Goal: Find specific page/section: Find specific page/section

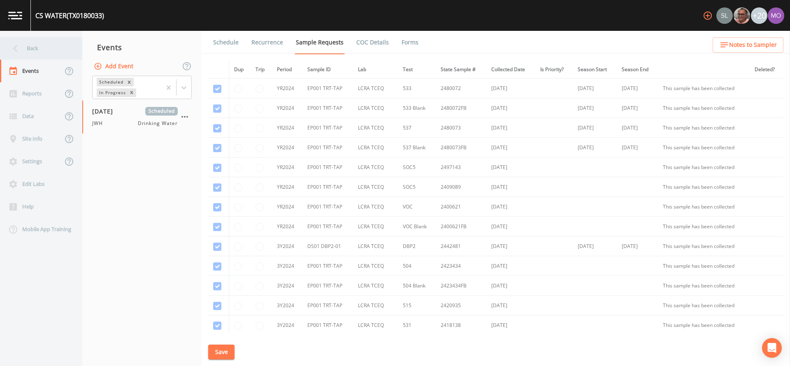
scroll to position [206, 0]
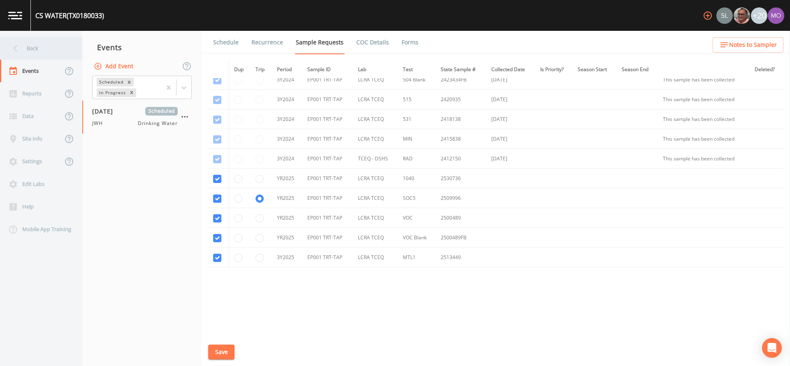
click at [56, 48] on div "Back" at bounding box center [37, 48] width 74 height 23
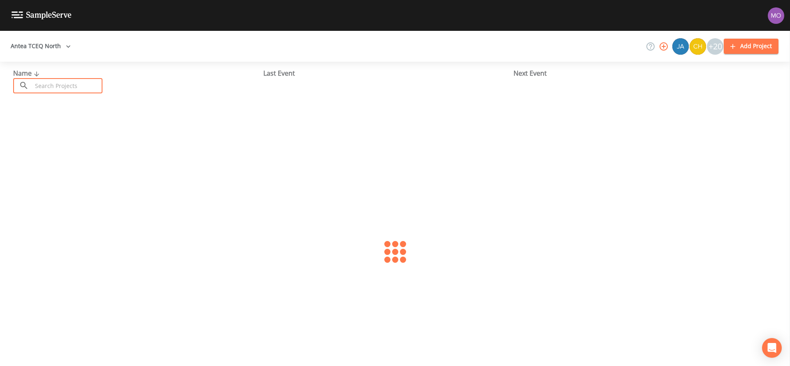
click at [74, 83] on input "text" at bounding box center [67, 85] width 70 height 15
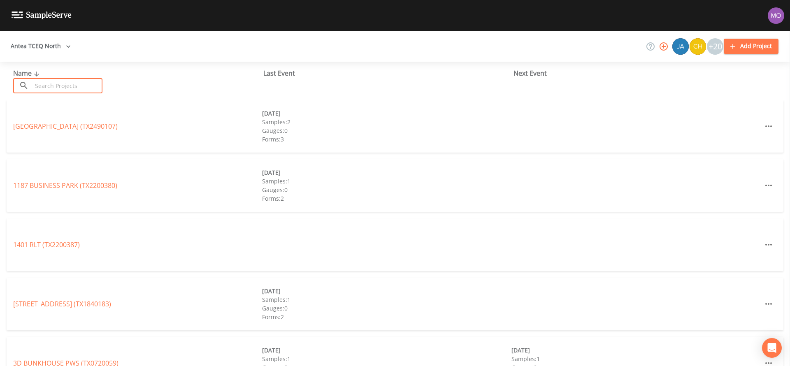
paste input "TX2130002"
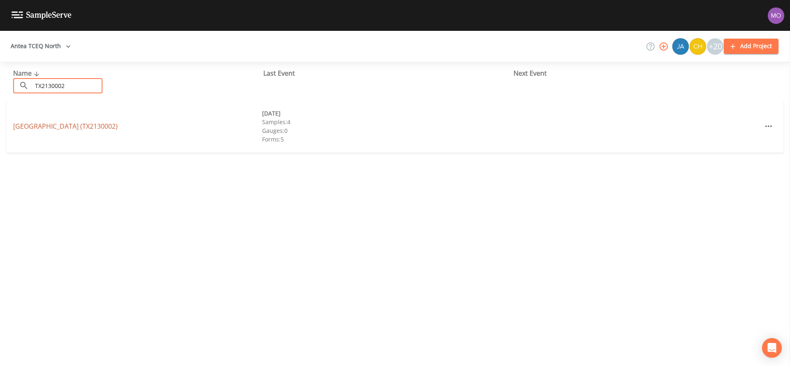
type input "TX2130002"
click at [60, 128] on link "[GEOGRAPHIC_DATA] (TX2130002)" at bounding box center [65, 126] width 105 height 9
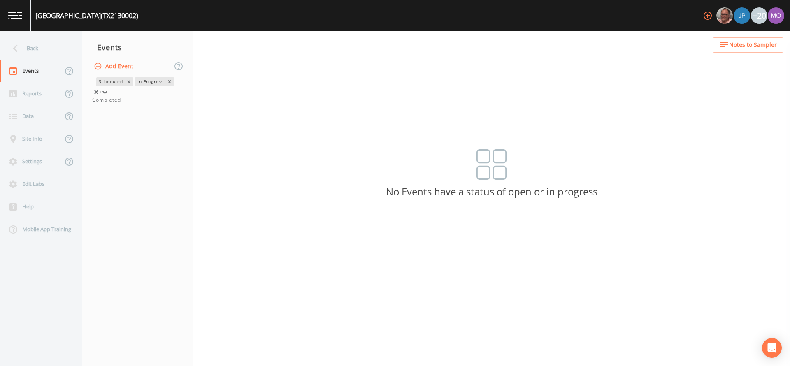
click at [135, 86] on div "In Progress" at bounding box center [150, 81] width 30 height 9
click at [112, 104] on div "Completed" at bounding box center [137, 99] width 91 height 7
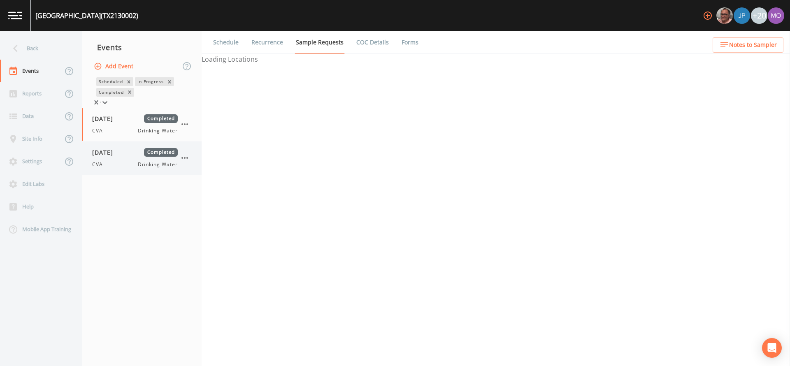
click at [113, 156] on span "[DATE]" at bounding box center [105, 152] width 27 height 9
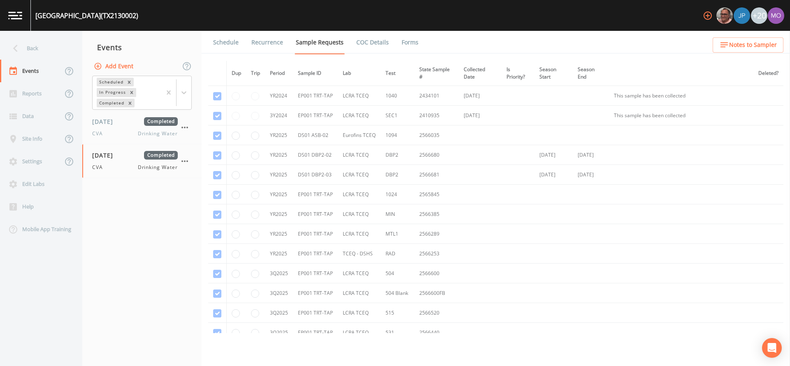
click at [407, 43] on link "Forms" at bounding box center [409, 42] width 19 height 23
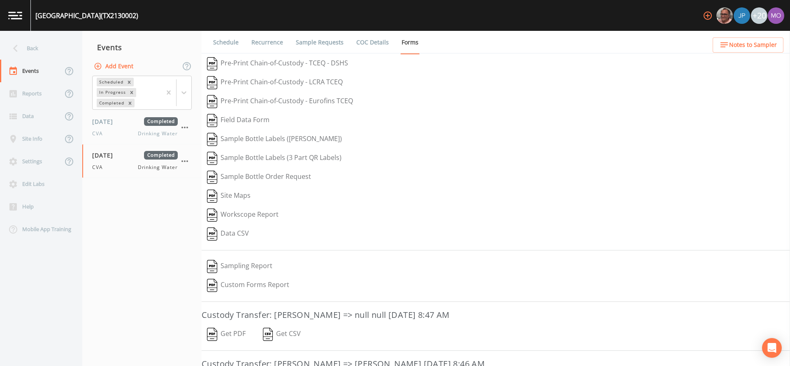
scroll to position [147, 0]
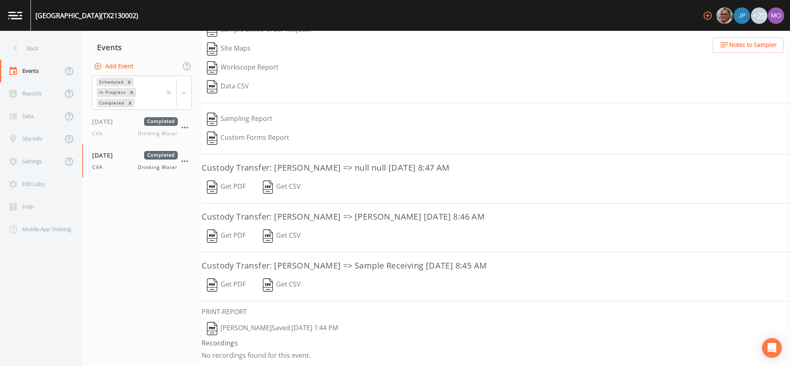
click at [210, 328] on img "button" at bounding box center [212, 328] width 10 height 13
click at [213, 325] on img "button" at bounding box center [212, 328] width 10 height 13
click at [220, 186] on button "Get PDF" at bounding box center [226, 187] width 49 height 19
click at [213, 236] on img "button" at bounding box center [212, 236] width 10 height 13
click at [214, 284] on img "button" at bounding box center [212, 285] width 10 height 13
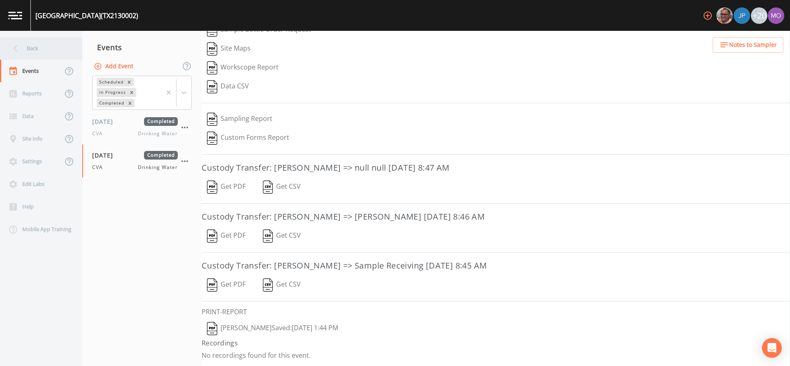
click at [35, 42] on div "Back" at bounding box center [37, 48] width 74 height 23
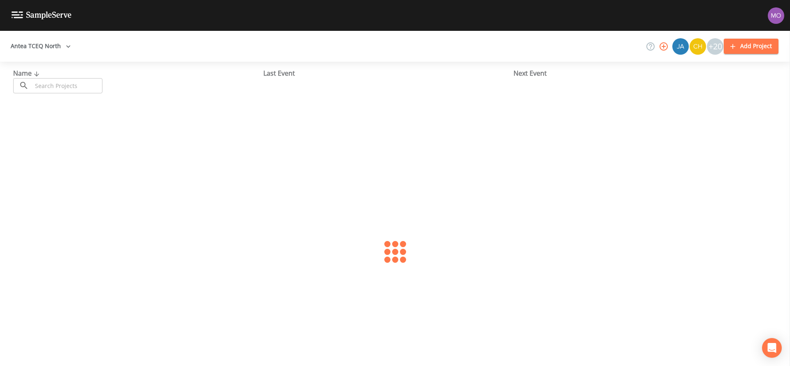
click at [66, 79] on input "text" at bounding box center [67, 85] width 70 height 15
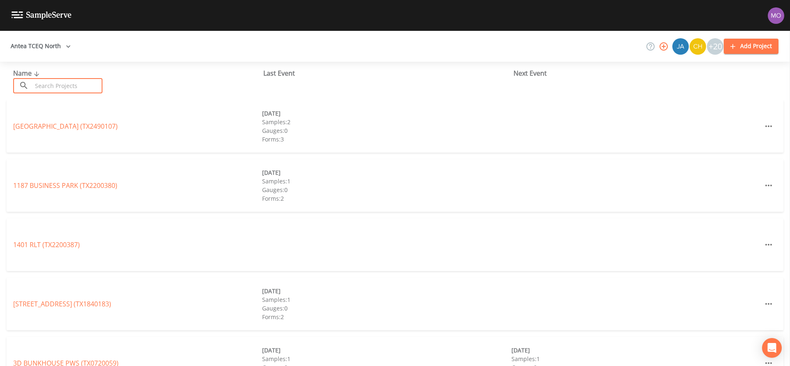
paste input "TX2520001"
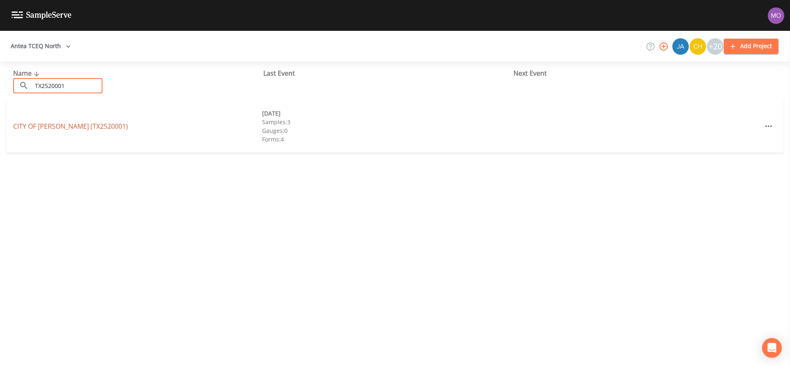
type input "TX2520001"
click at [74, 122] on link "CITY OF [PERSON_NAME] (TX2520001)" at bounding box center [70, 126] width 115 height 9
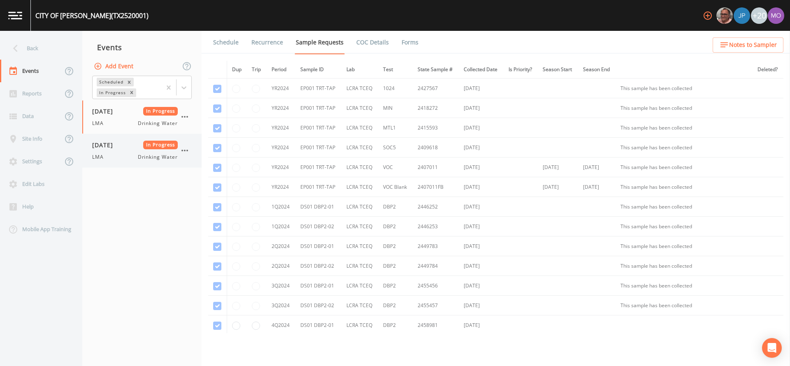
click at [103, 155] on span "LMA" at bounding box center [100, 156] width 16 height 7
click at [114, 87] on div "Scheduled In Progress" at bounding box center [127, 87] width 69 height 23
click at [118, 104] on div "Completed" at bounding box center [142, 99] width 100 height 7
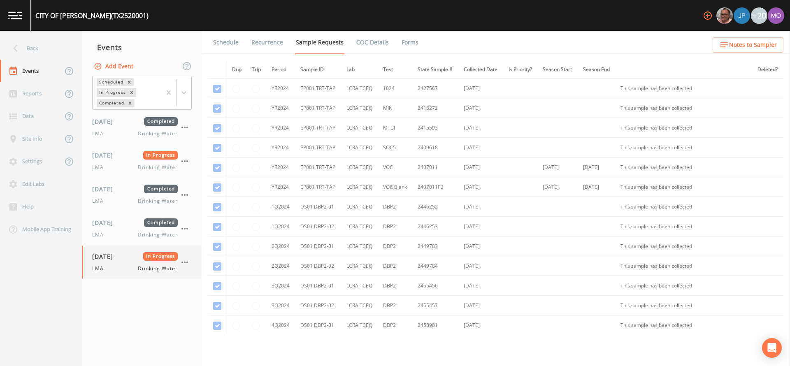
click at [109, 265] on div "LMA Drinking Water" at bounding box center [135, 268] width 86 height 7
click at [407, 42] on link "Forms" at bounding box center [409, 42] width 19 height 23
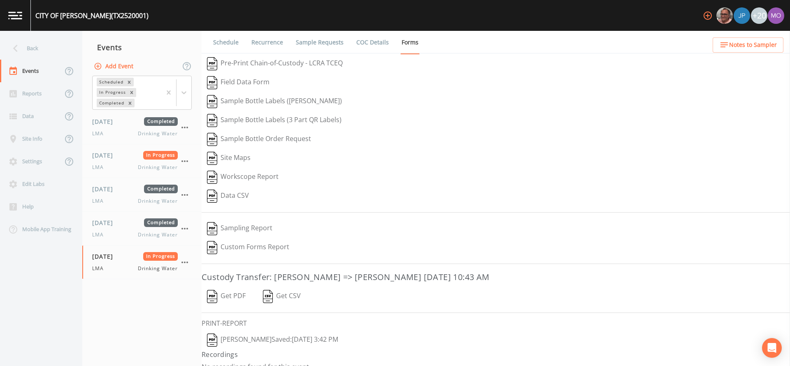
scroll to position [12, 0]
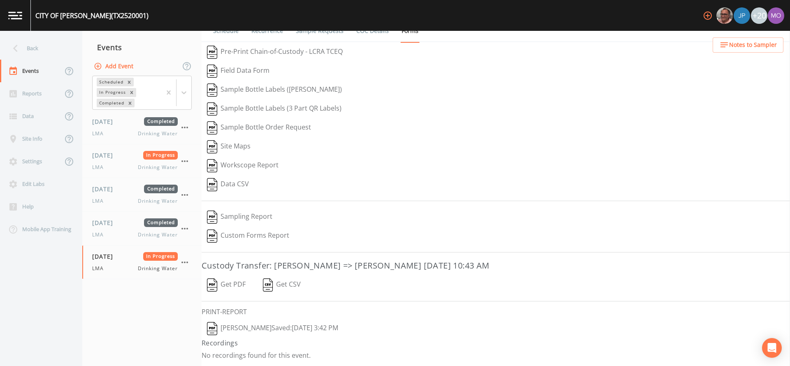
click at [210, 288] on img "button" at bounding box center [212, 285] width 10 height 13
click at [52, 42] on div "Back" at bounding box center [37, 48] width 74 height 23
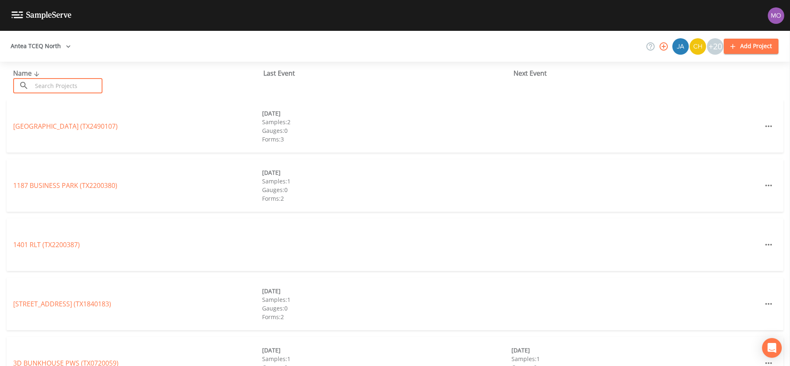
click at [75, 85] on input "text" at bounding box center [67, 85] width 70 height 15
paste input "TX1190001"
type input "TX1190001"
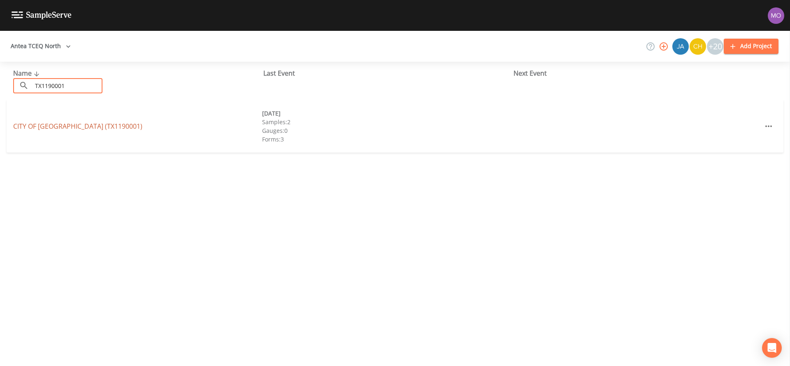
click at [83, 122] on link "CITY OF [GEOGRAPHIC_DATA] (TX1190001)" at bounding box center [77, 126] width 129 height 9
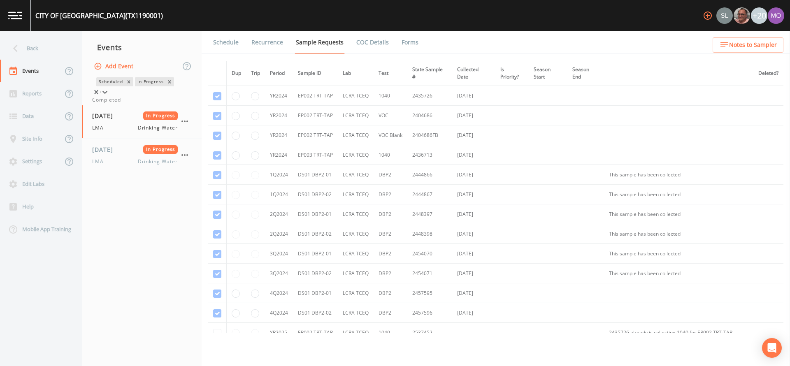
click at [135, 86] on div "In Progress" at bounding box center [150, 81] width 30 height 9
click at [105, 104] on div "Completed" at bounding box center [142, 99] width 100 height 7
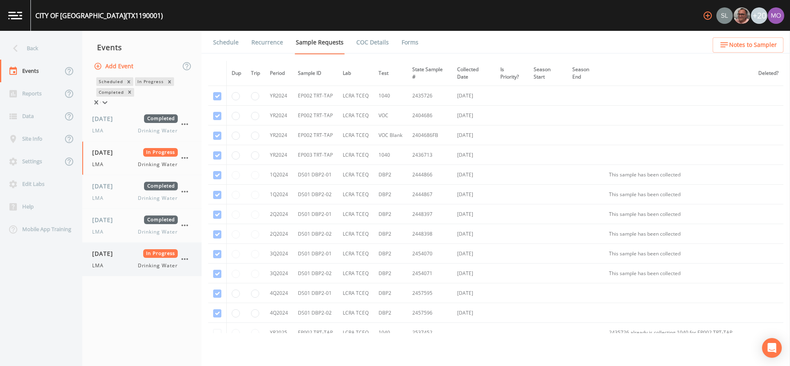
click at [109, 254] on span "[DATE]" at bounding box center [105, 253] width 27 height 9
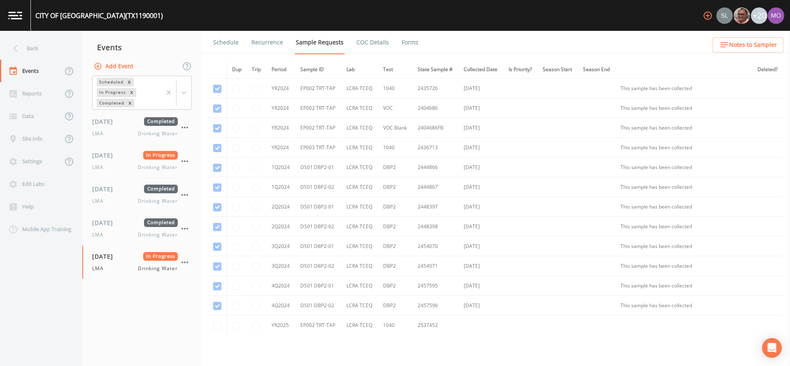
click at [404, 43] on link "Forms" at bounding box center [409, 42] width 19 height 23
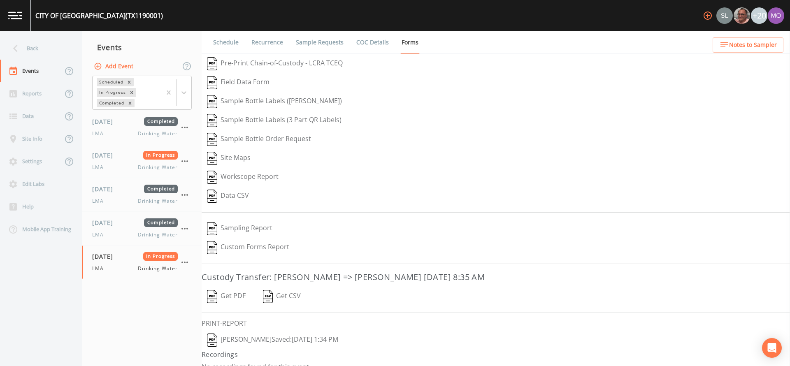
scroll to position [12, 0]
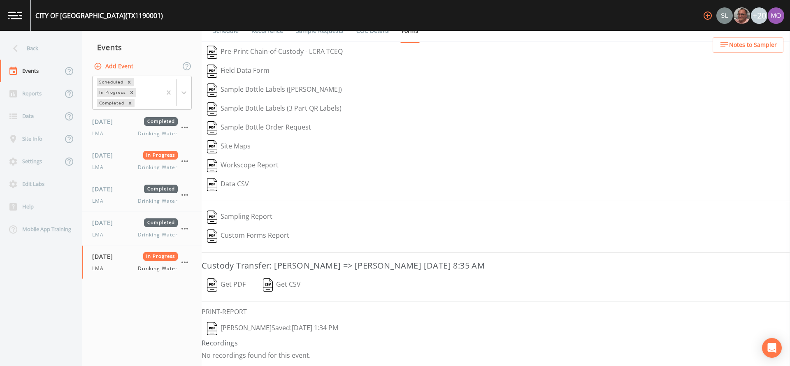
click at [210, 288] on img "button" at bounding box center [212, 285] width 10 height 13
